Goal: Transaction & Acquisition: Download file/media

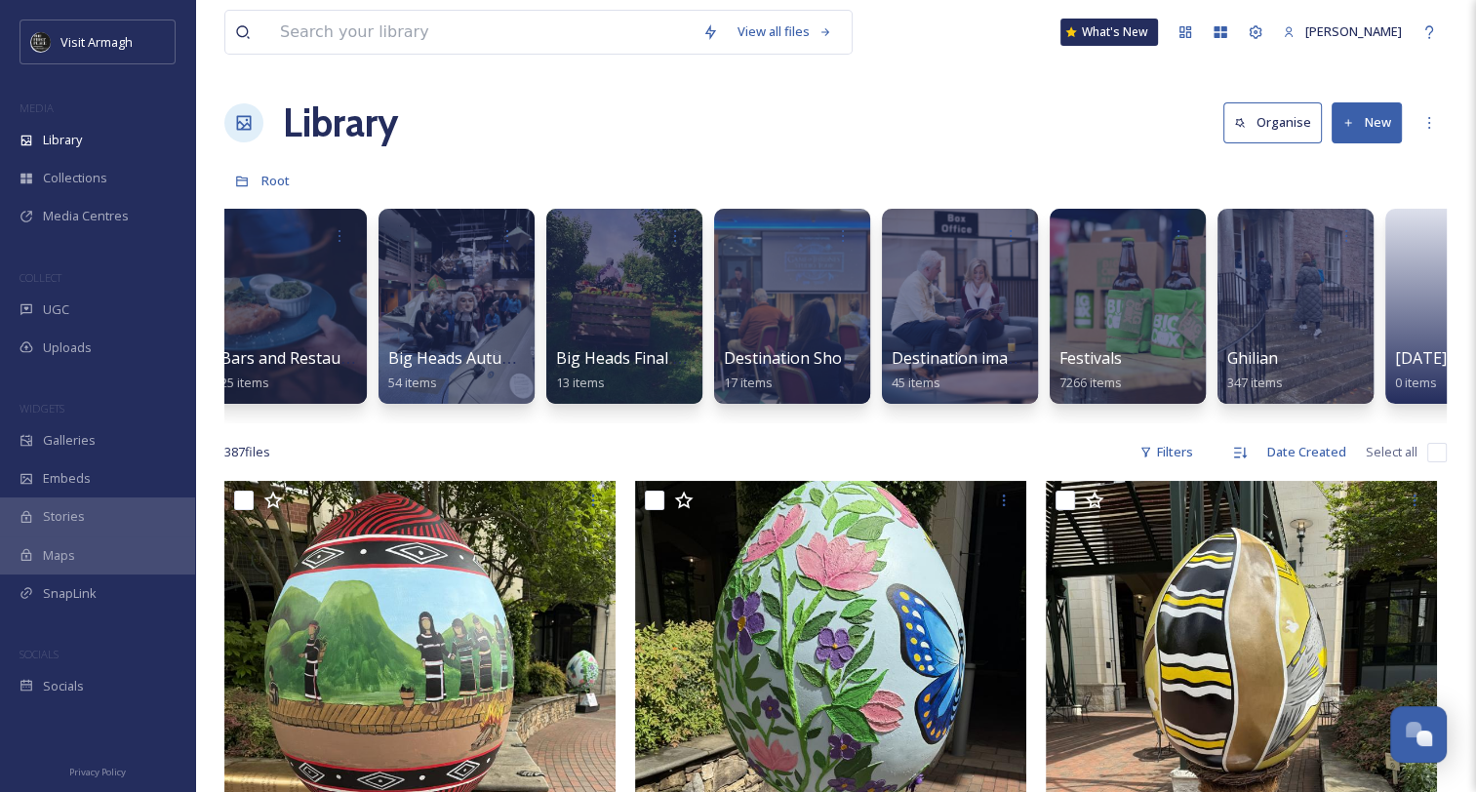
scroll to position [0, 555]
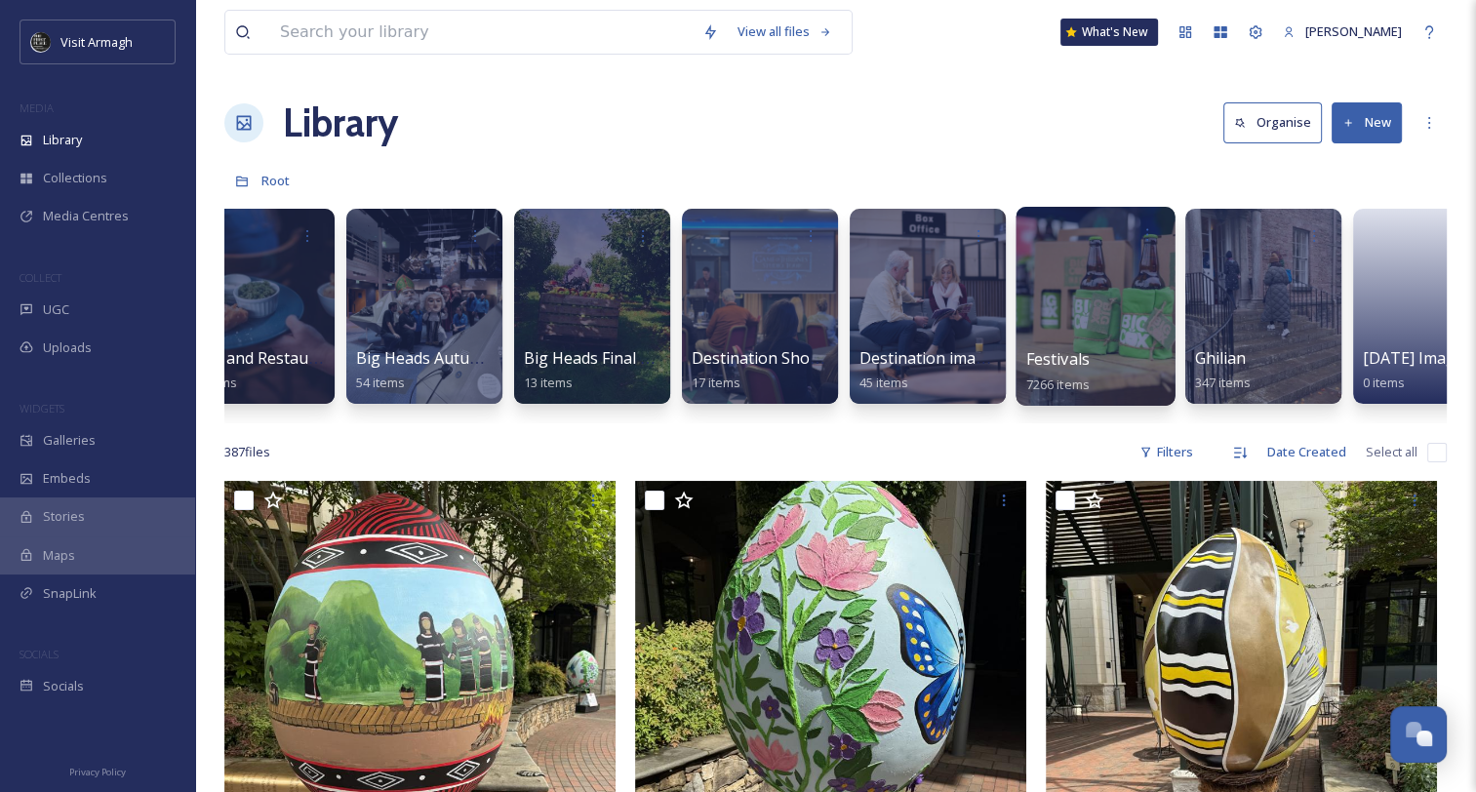
click at [1080, 343] on div at bounding box center [1095, 306] width 159 height 199
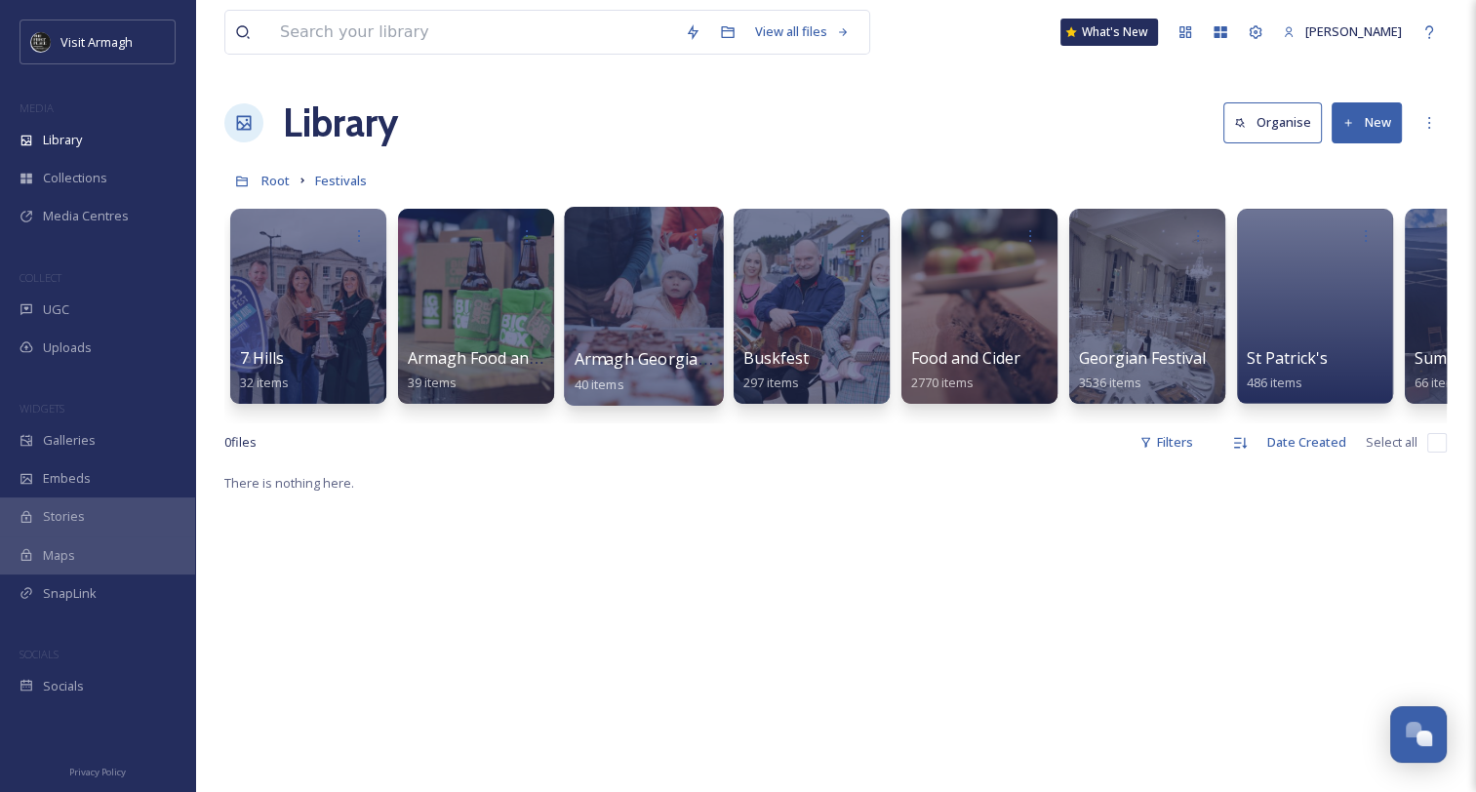
click at [677, 342] on div at bounding box center [643, 306] width 159 height 199
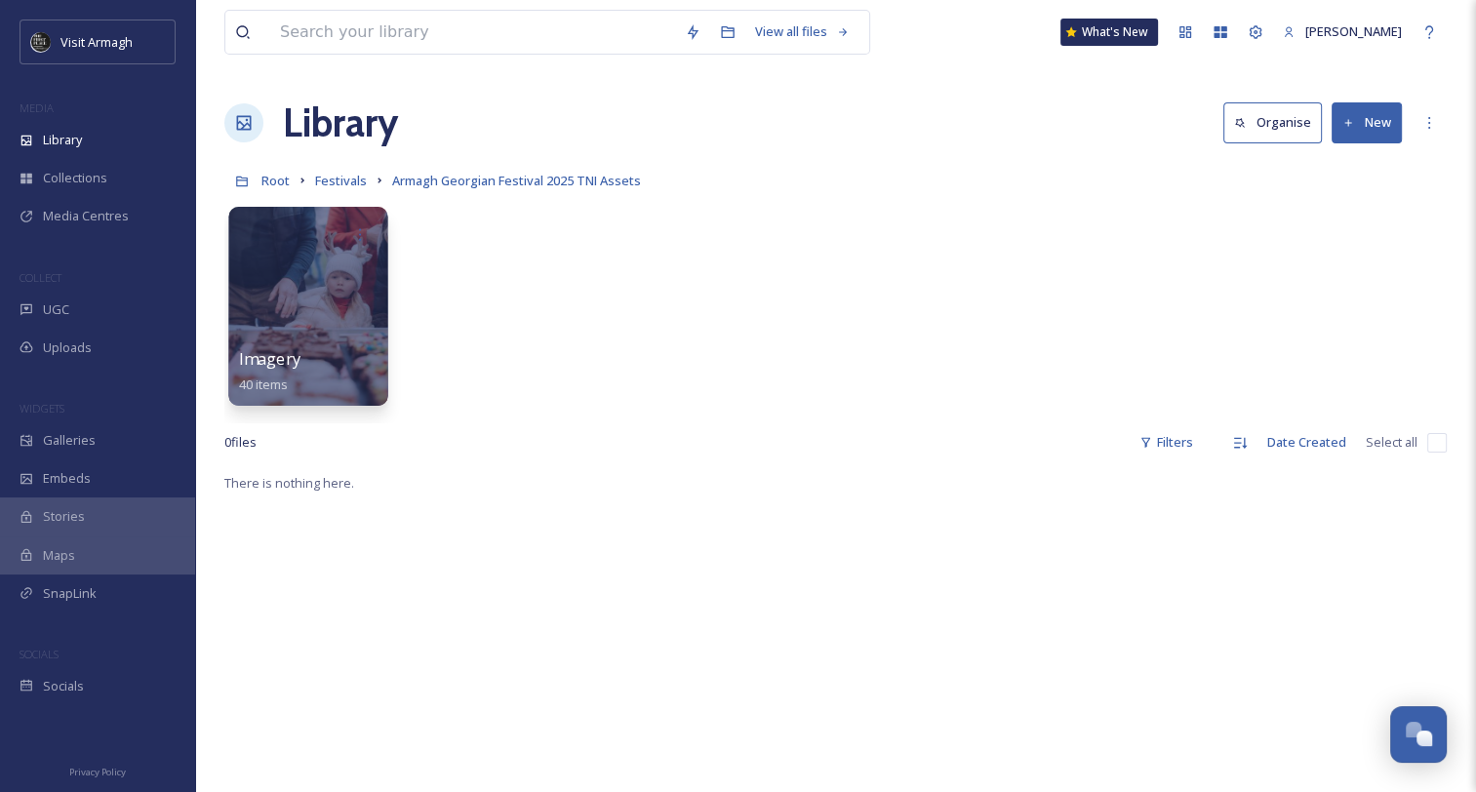
click at [294, 374] on div "Imagery 40 items" at bounding box center [309, 371] width 140 height 49
click at [277, 358] on span "Imagery" at bounding box center [269, 358] width 61 height 21
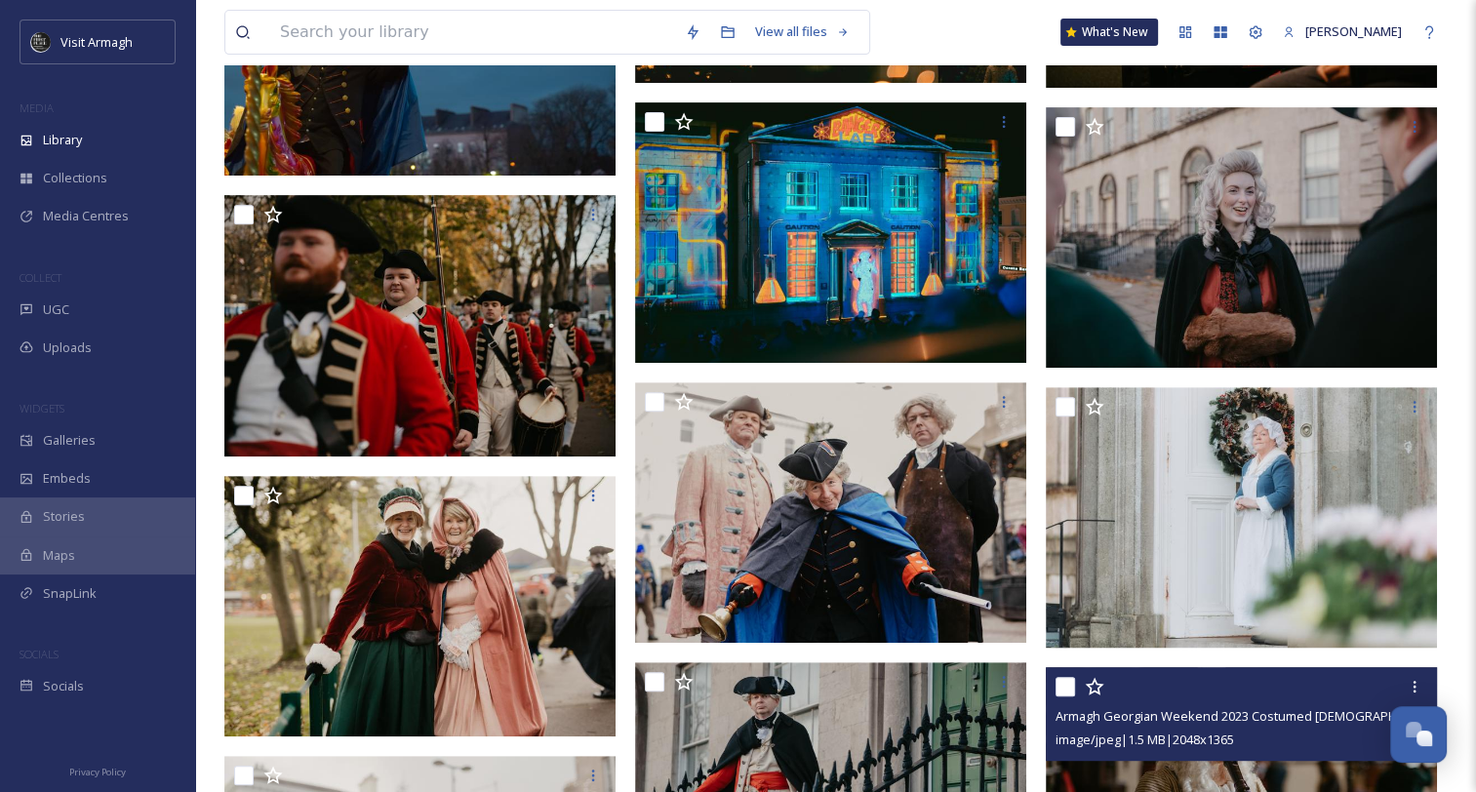
scroll to position [781, 0]
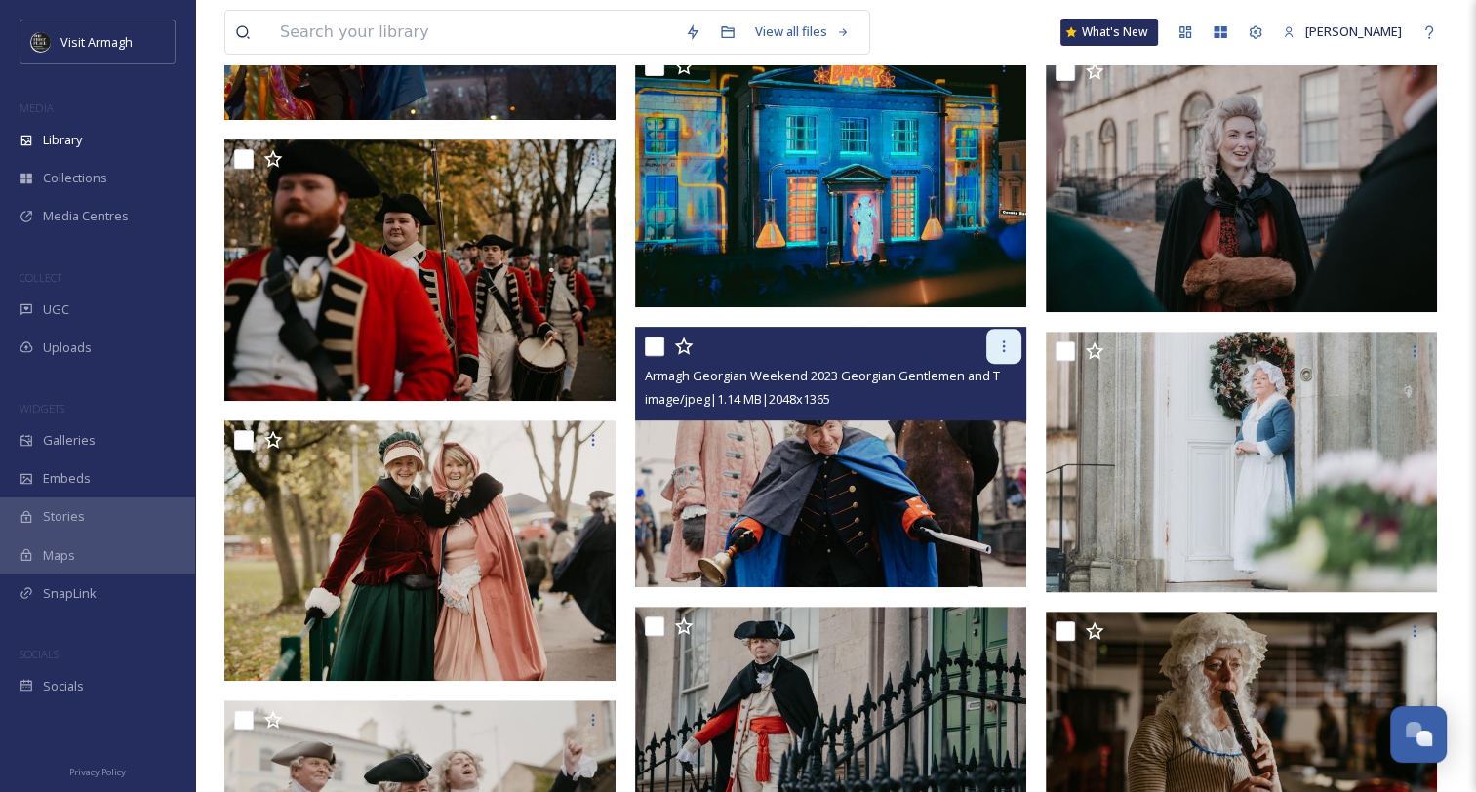
click at [1004, 340] on icon at bounding box center [1004, 347] width 16 height 16
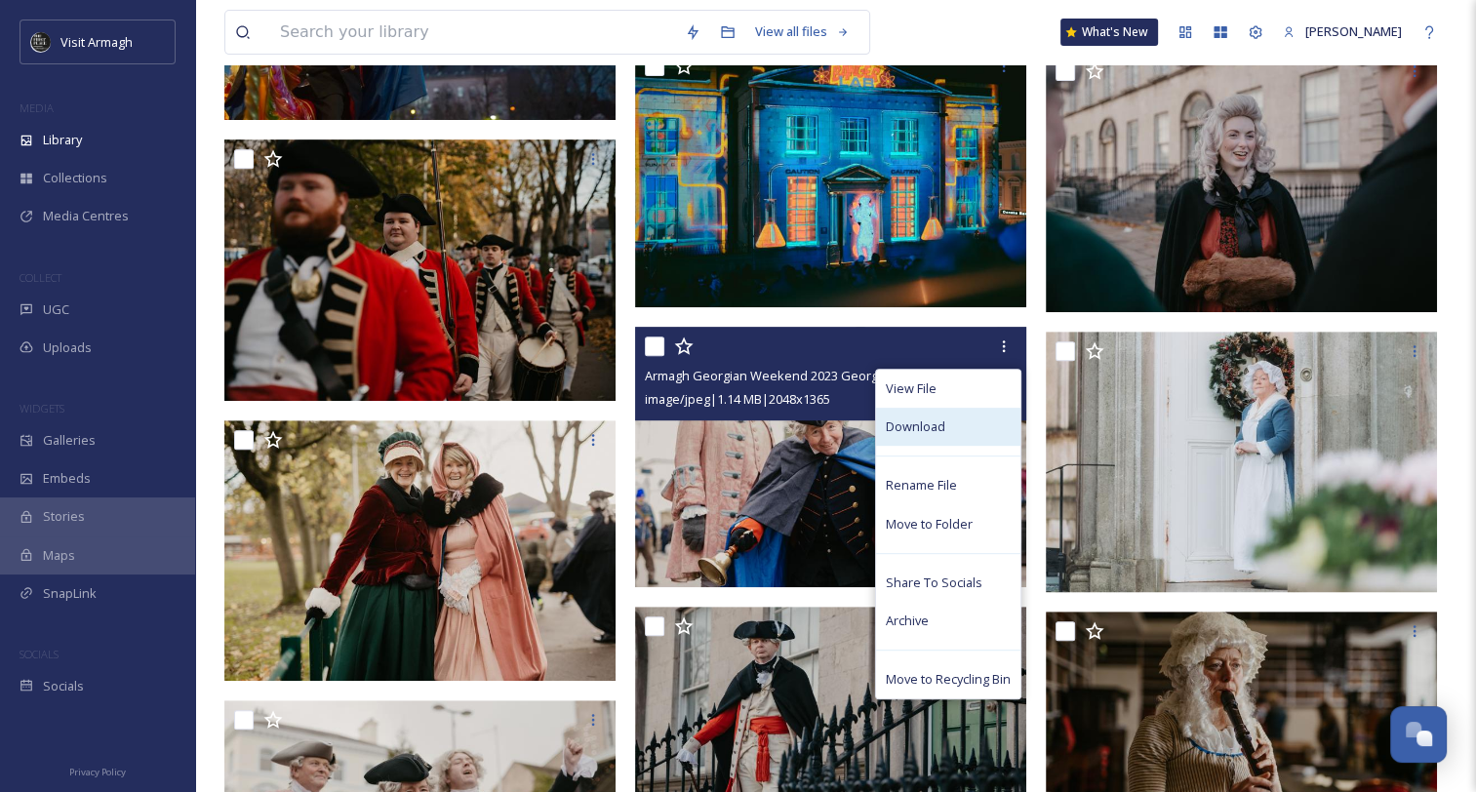
click at [909, 425] on span "Download" at bounding box center [916, 427] width 60 height 19
